Goal: Information Seeking & Learning: Learn about a topic

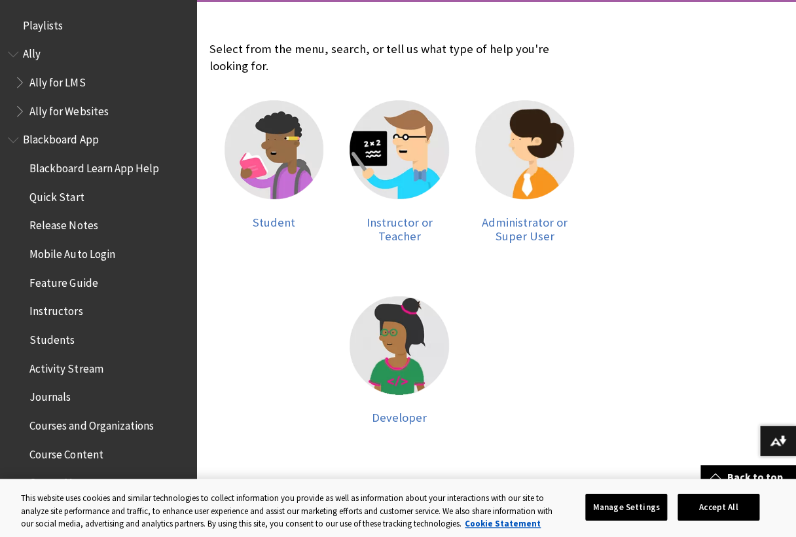
scroll to position [273, 0]
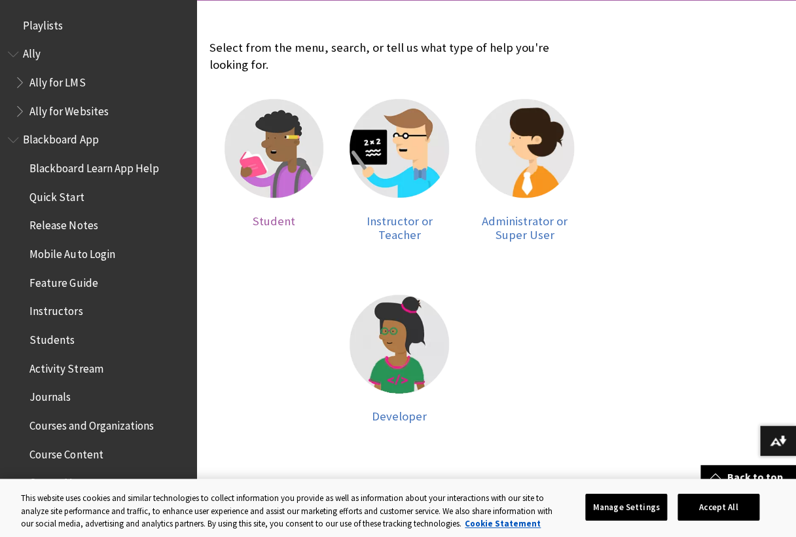
click at [278, 141] on img at bounding box center [274, 148] width 99 height 99
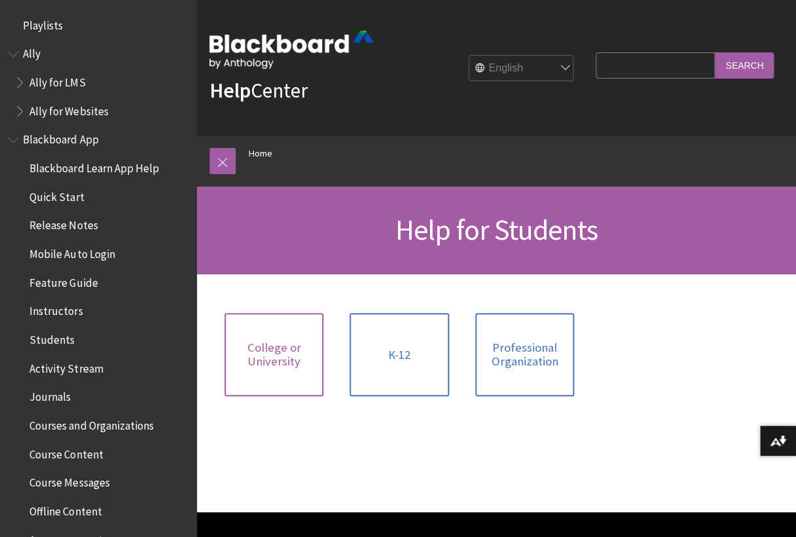
click at [306, 342] on span "College or University" at bounding box center [273, 354] width 83 height 28
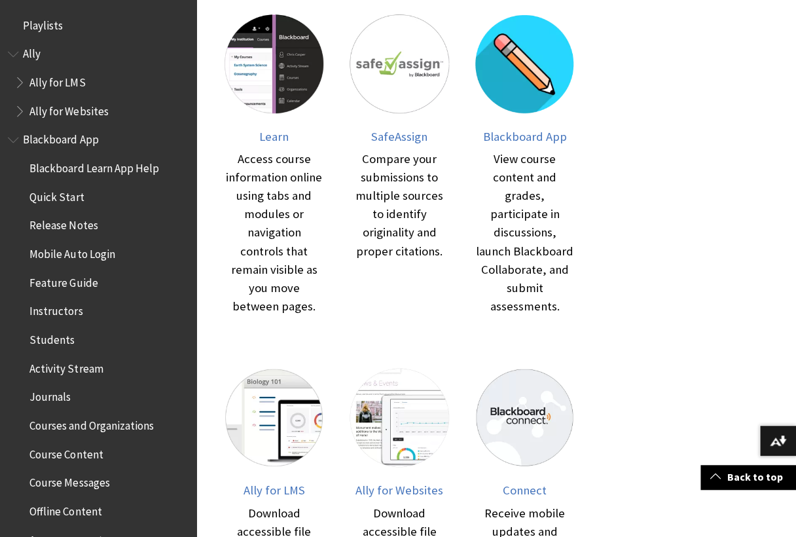
scroll to position [300, 0]
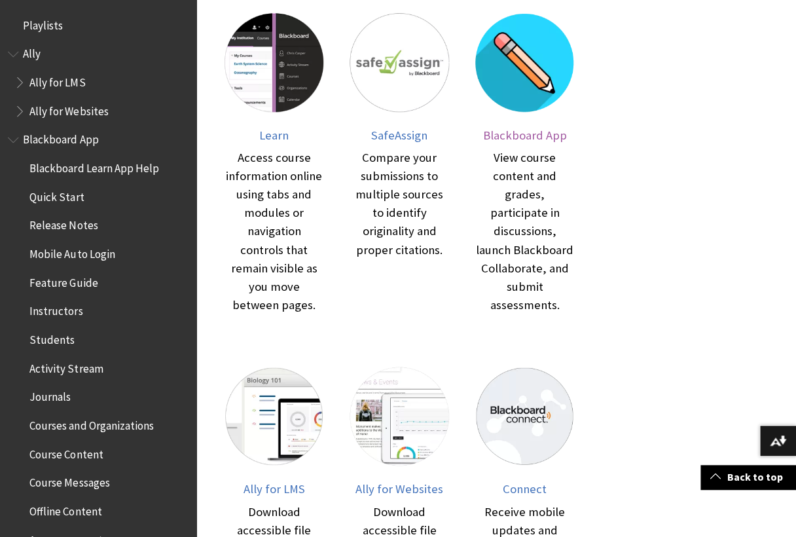
click at [528, 81] on img at bounding box center [524, 62] width 99 height 99
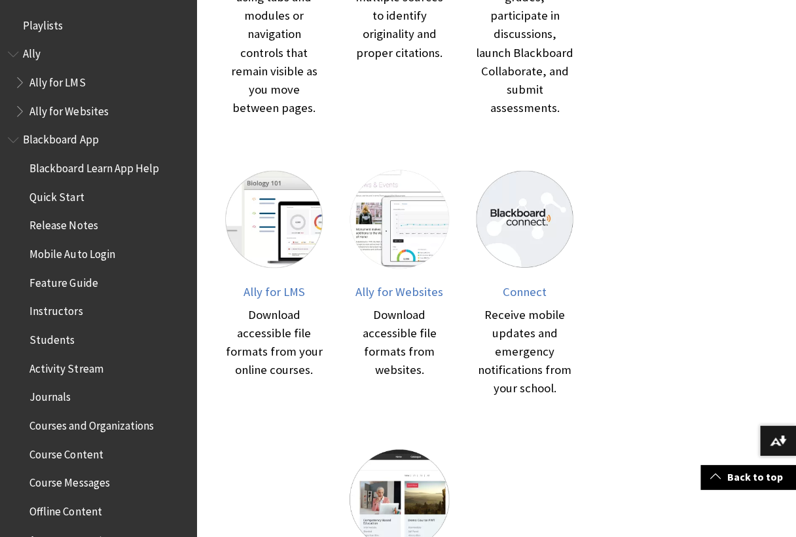
scroll to position [496, 0]
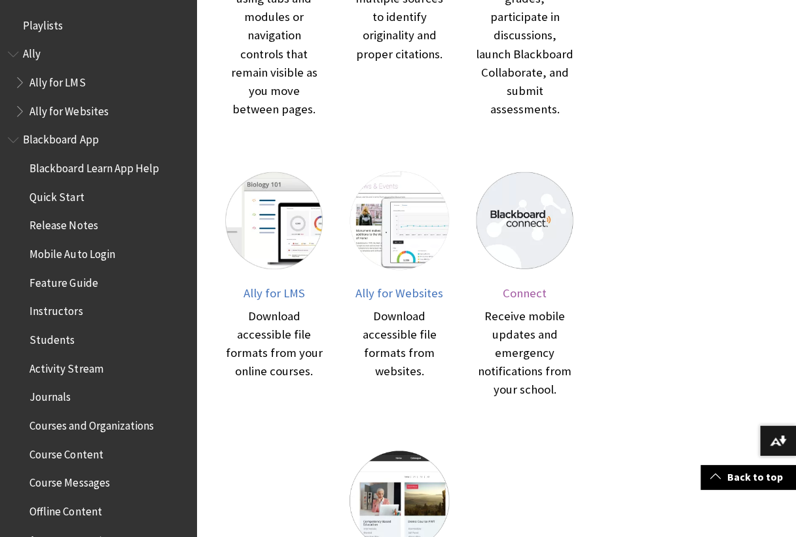
click at [541, 191] on img at bounding box center [524, 220] width 99 height 99
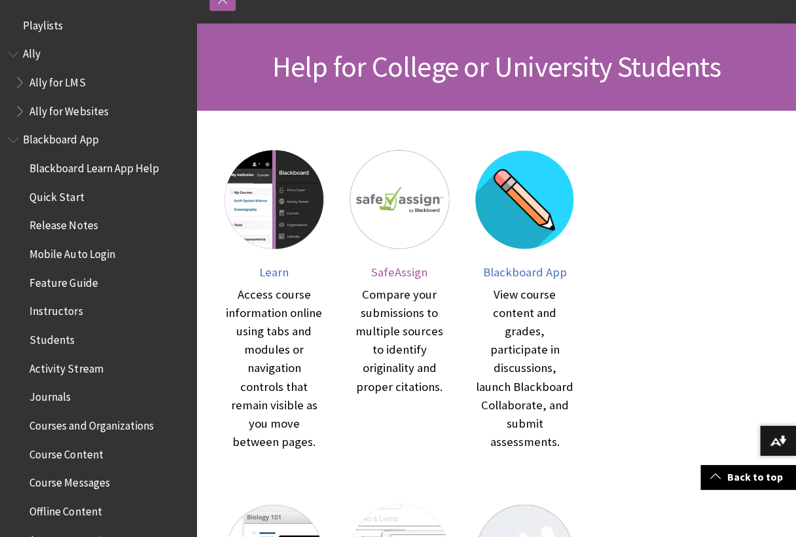
scroll to position [0, 0]
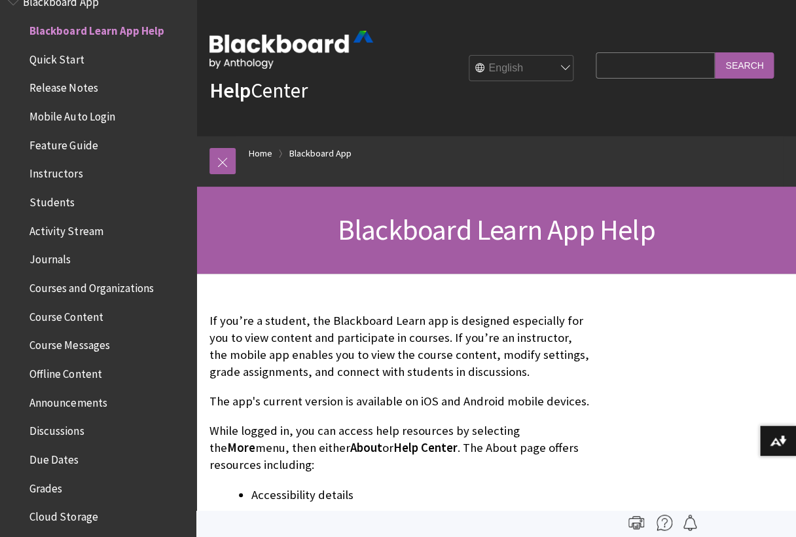
click at [215, 183] on div at bounding box center [222, 161] width 26 height 50
click at [220, 170] on link at bounding box center [222, 161] width 26 height 26
